Goal: Information Seeking & Learning: Learn about a topic

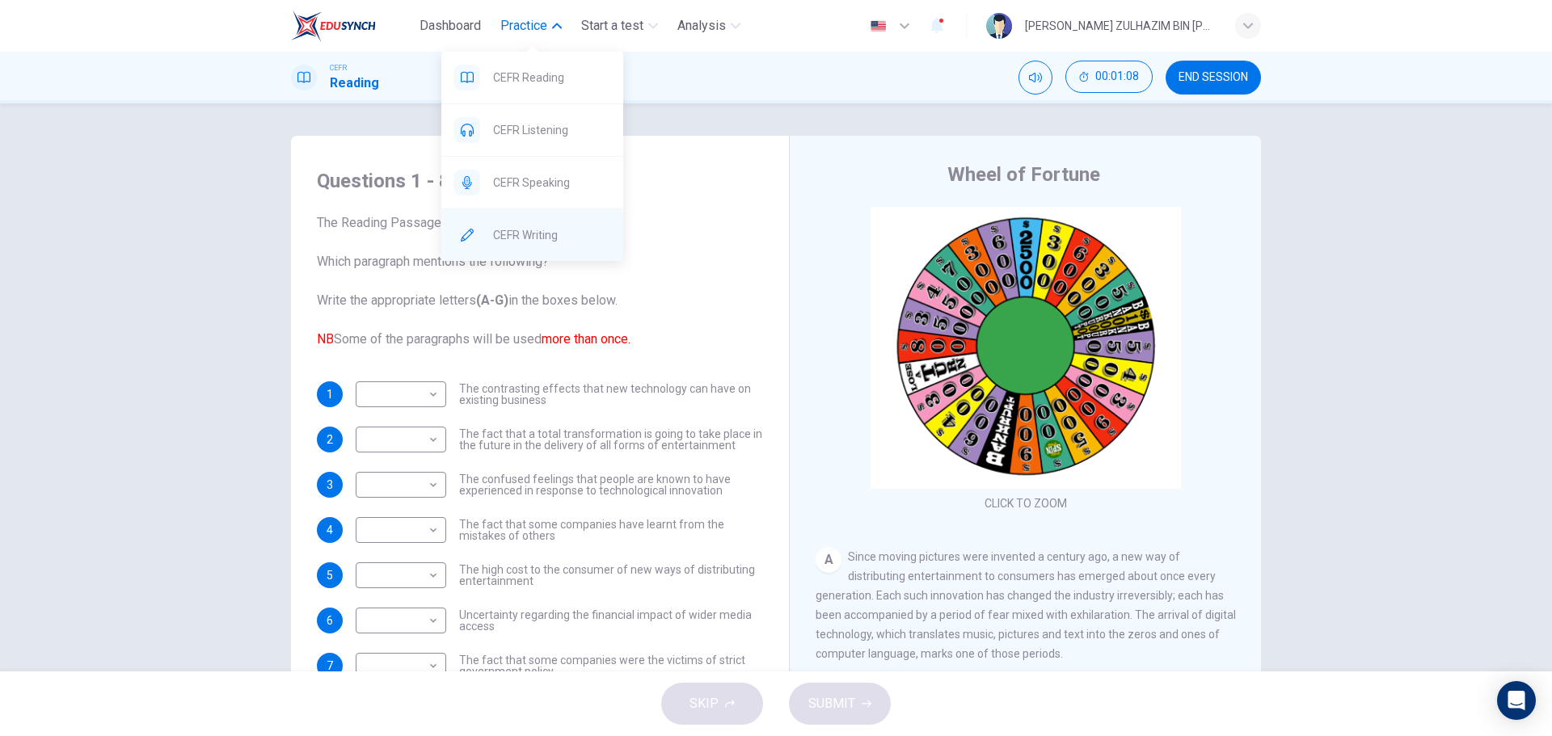
click at [525, 238] on span "CEFR Writing" at bounding box center [551, 234] width 117 height 19
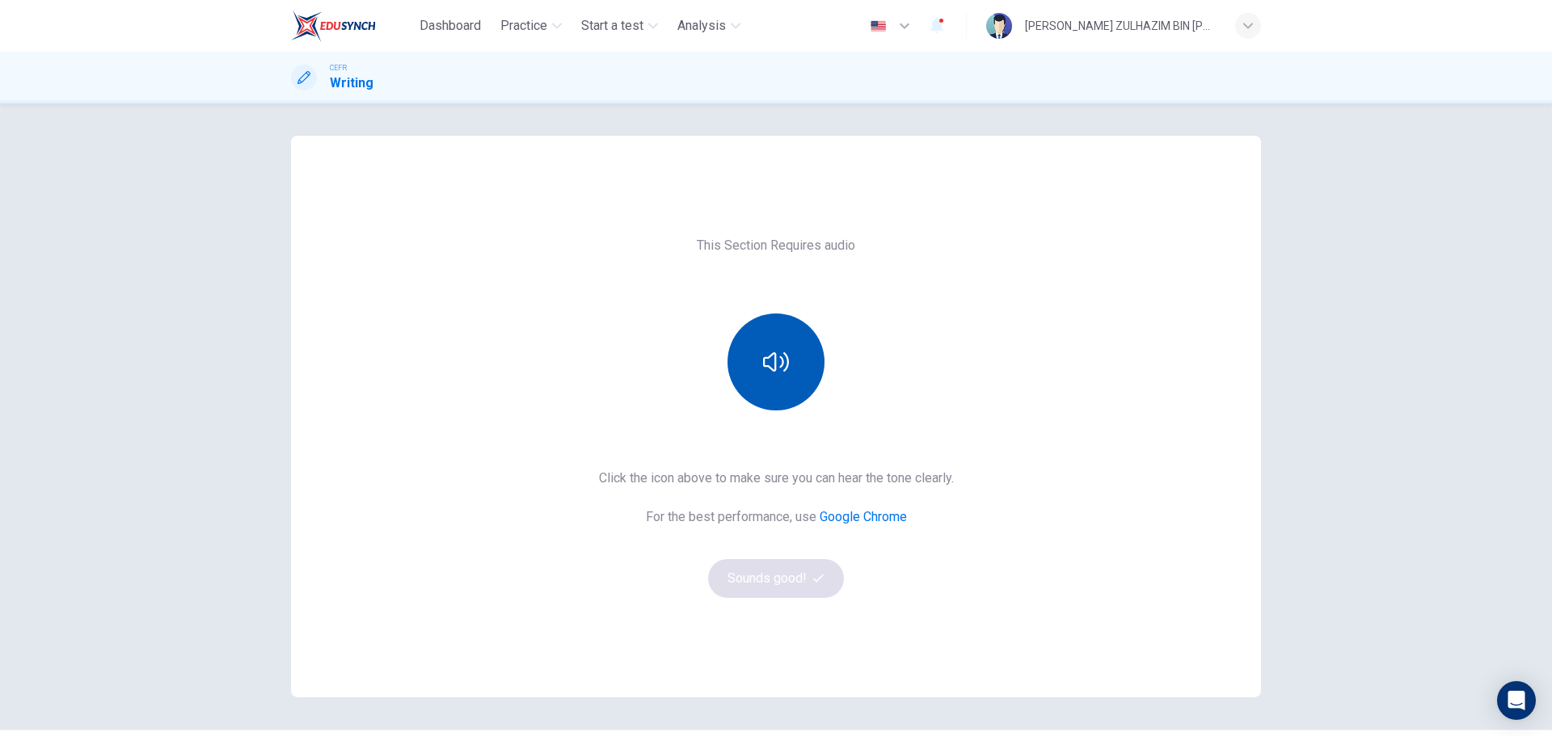
click at [779, 358] on icon "button" at bounding box center [776, 362] width 26 height 26
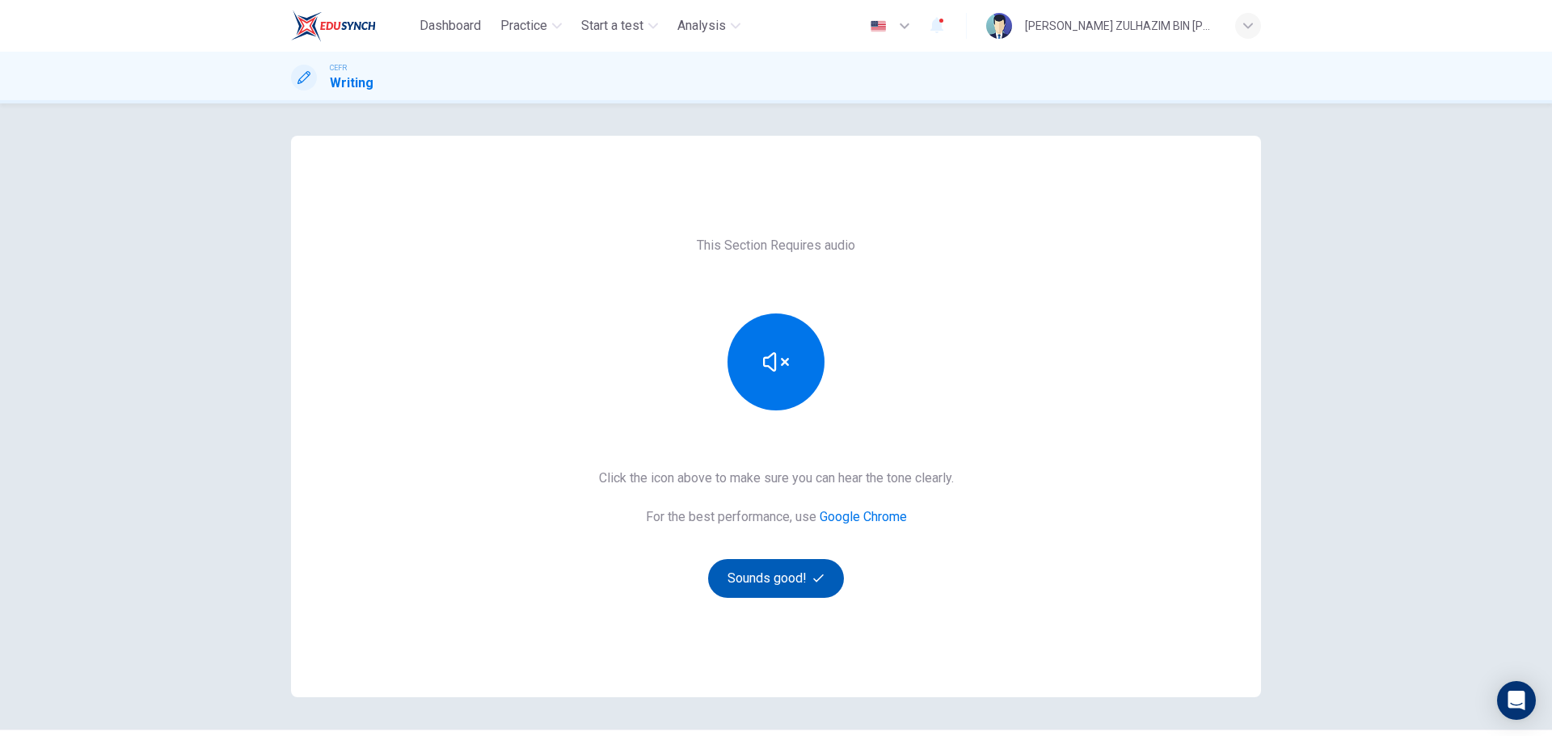
click at [777, 567] on button "Sounds good!" at bounding box center [776, 578] width 136 height 39
